Goal: Transaction & Acquisition: Purchase product/service

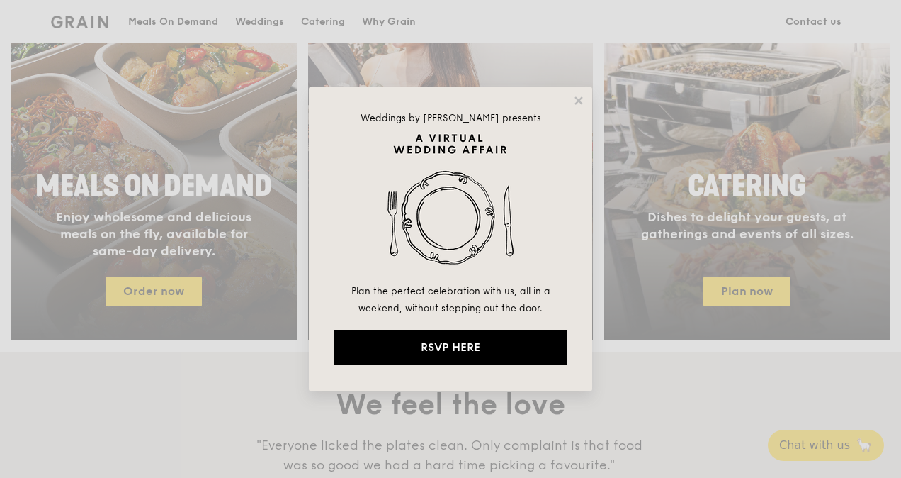
drag, startPoint x: 577, startPoint y: 103, endPoint x: 581, endPoint y: 214, distance: 110.6
click at [577, 103] on icon at bounding box center [579, 100] width 13 height 13
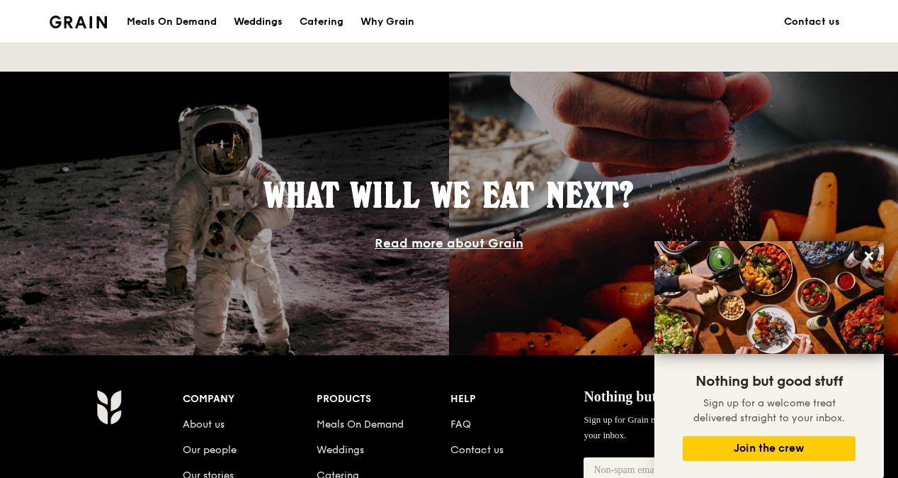
scroll to position [1063, 0]
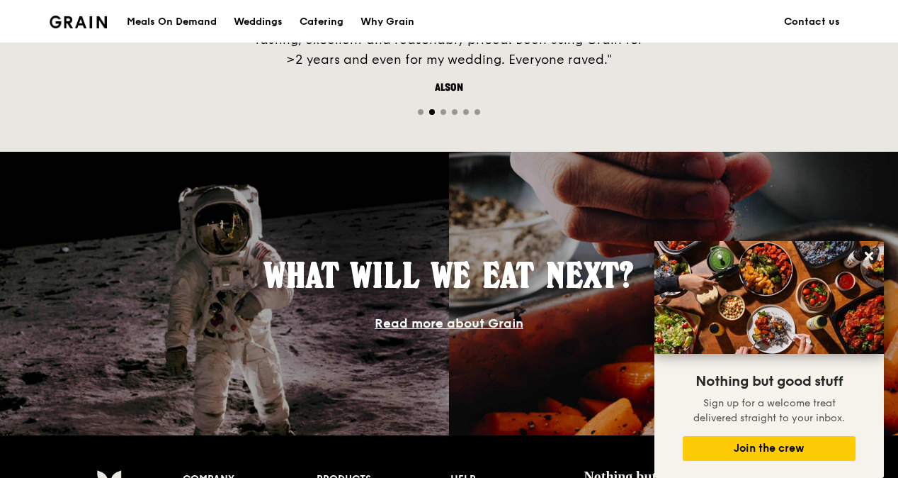
click at [203, 17] on div "Meals On Demand" at bounding box center [172, 22] width 90 height 43
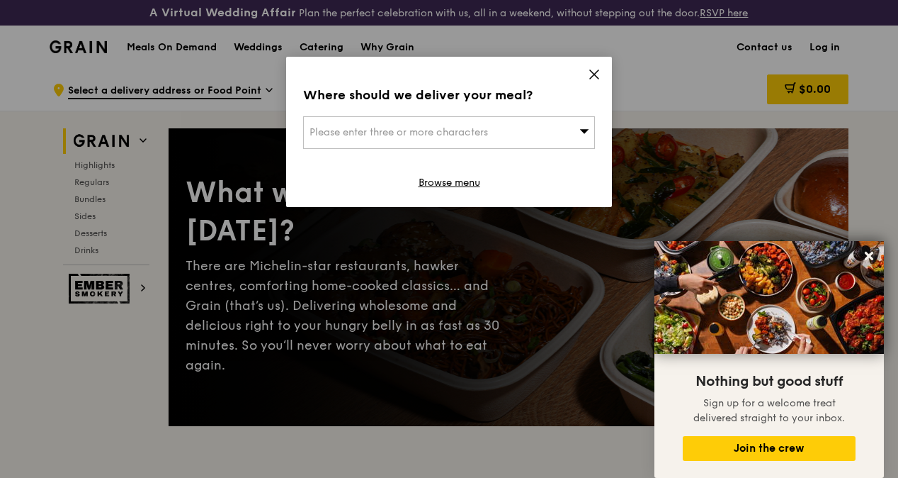
click at [580, 75] on div "Where should we deliver your meal? Please enter three or more characters Browse…" at bounding box center [449, 132] width 326 height 150
click at [587, 74] on div "Where should we deliver your meal? Please enter three or more characters Browse…" at bounding box center [449, 132] width 326 height 150
click at [558, 153] on div "Where should we deliver your meal? Please enter three or more characters Browse…" at bounding box center [449, 132] width 326 height 150
click at [564, 128] on div "Please enter three or more characters" at bounding box center [449, 132] width 292 height 33
click at [592, 80] on icon at bounding box center [594, 74] width 13 height 13
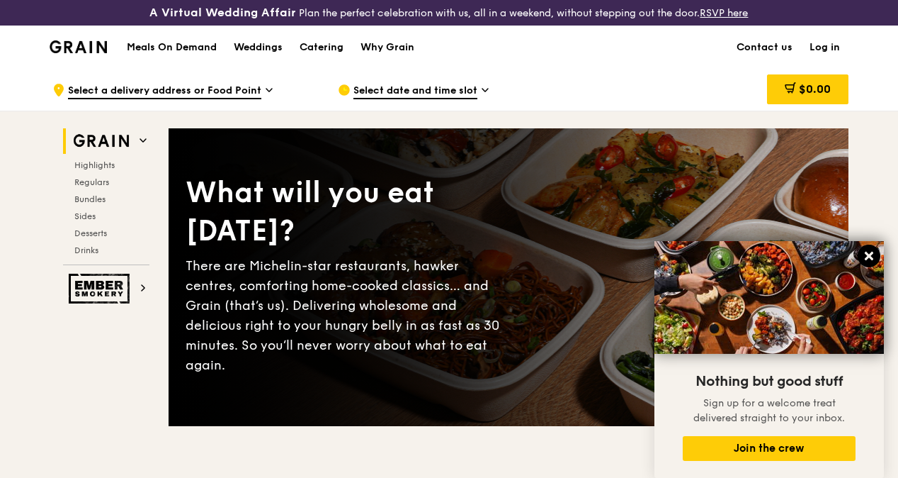
click at [867, 258] on icon at bounding box center [869, 256] width 9 height 9
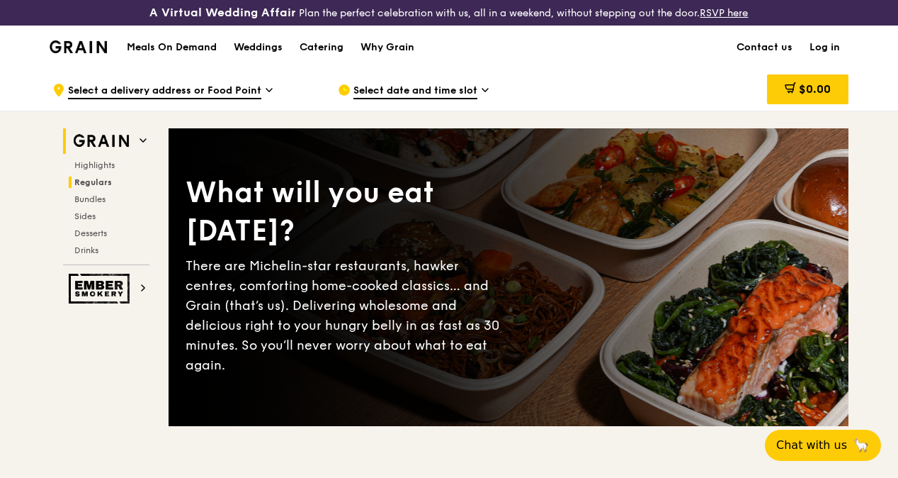
click at [92, 187] on span "Regulars" at bounding box center [93, 182] width 38 height 10
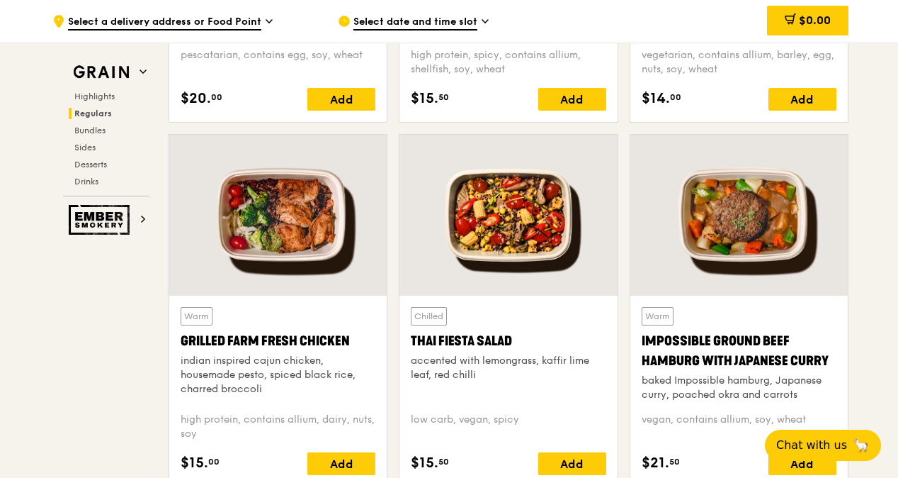
scroll to position [1592, 0]
